Goal: Information Seeking & Learning: Find specific fact

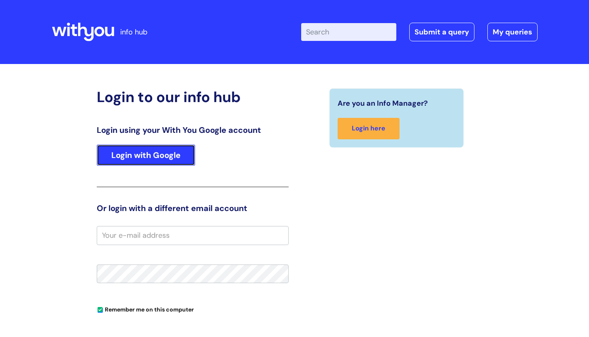
click at [142, 157] on link "Login with Google" at bounding box center [146, 154] width 98 height 21
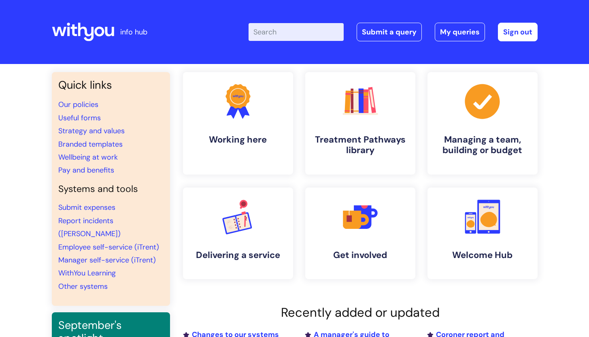
click at [322, 35] on input "Enter your search term here..." at bounding box center [295, 32] width 95 height 18
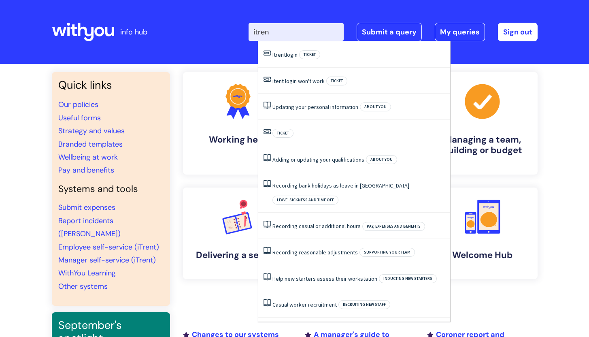
type input "itrent"
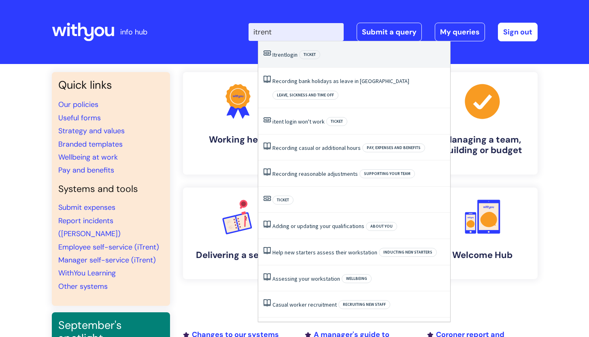
click at [282, 54] on span "Itrent" at bounding box center [278, 54] width 13 height 7
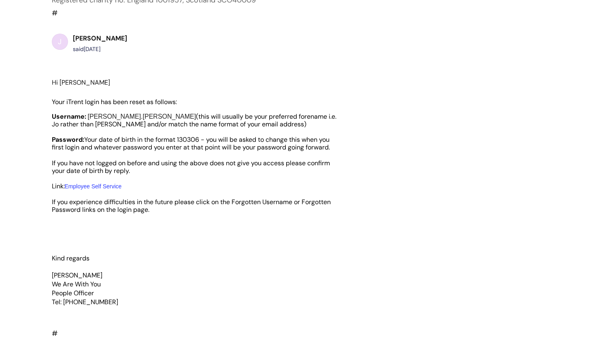
scroll to position [431, 0]
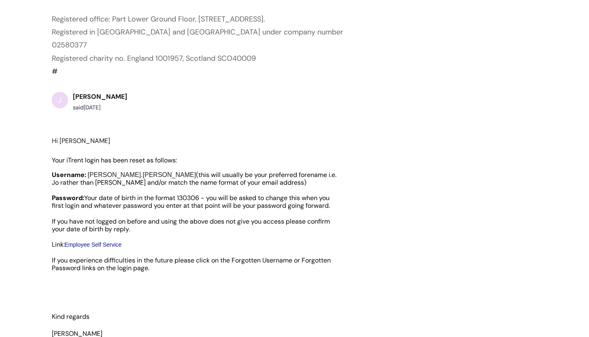
click at [84, 247] on link "Employee Self Service" at bounding box center [93, 244] width 57 height 6
